Goal: Task Accomplishment & Management: Manage account settings

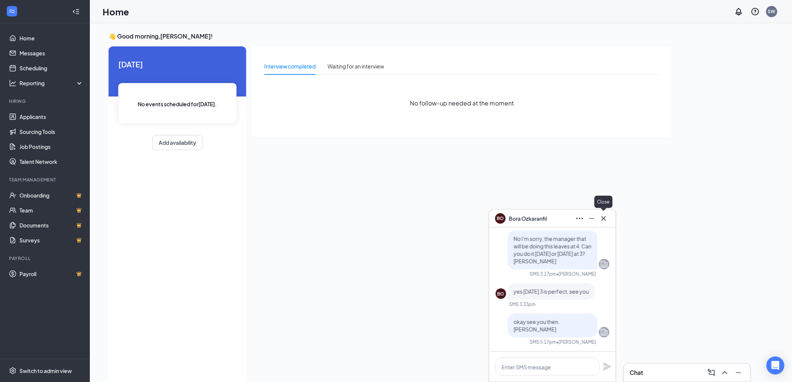
click at [603, 217] on icon "Cross" at bounding box center [603, 218] width 4 height 4
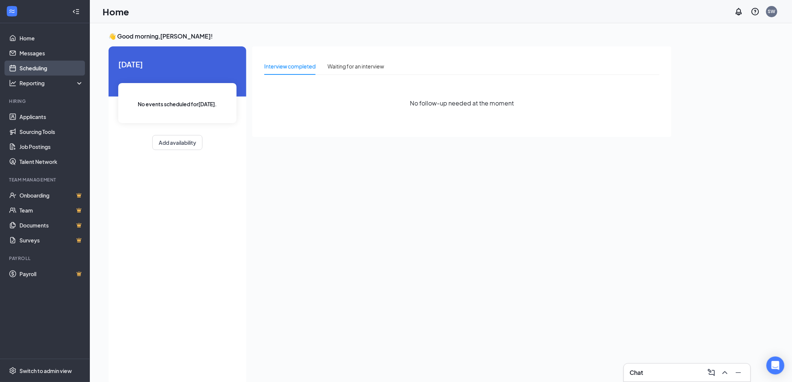
click at [39, 68] on link "Scheduling" at bounding box center [51, 68] width 64 height 15
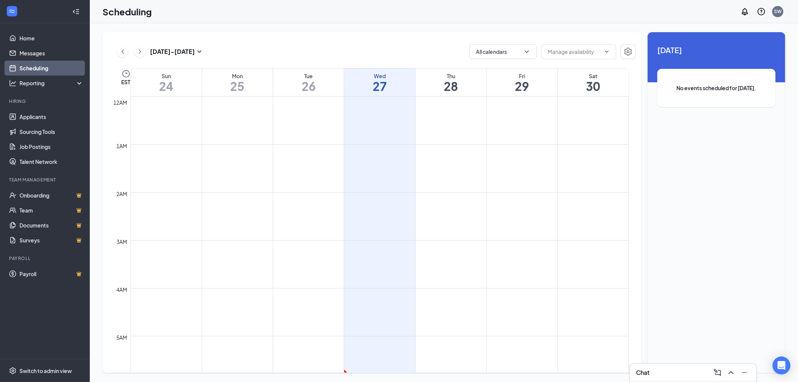
scroll to position [368, 0]
click at [471, 85] on h1 "28" at bounding box center [451, 86] width 71 height 13
click at [507, 80] on h1 "29" at bounding box center [522, 86] width 71 height 13
click at [592, 75] on div "Sat" at bounding box center [593, 75] width 71 height 7
